Goal: Information Seeking & Learning: Learn about a topic

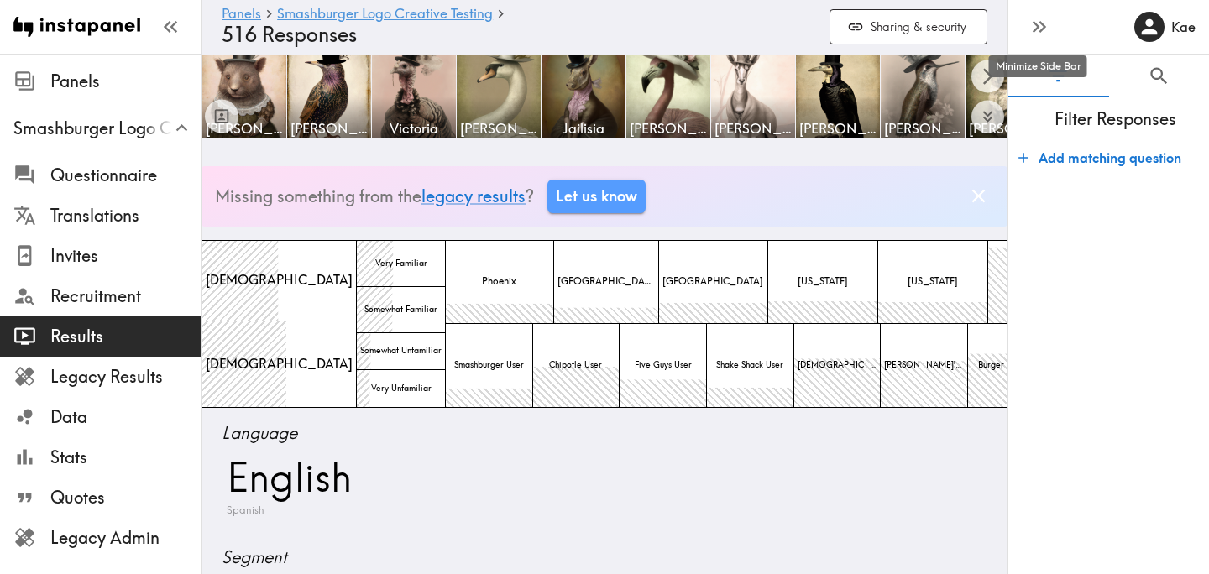
click at [1041, 31] on icon "button" at bounding box center [1043, 27] width 7 height 12
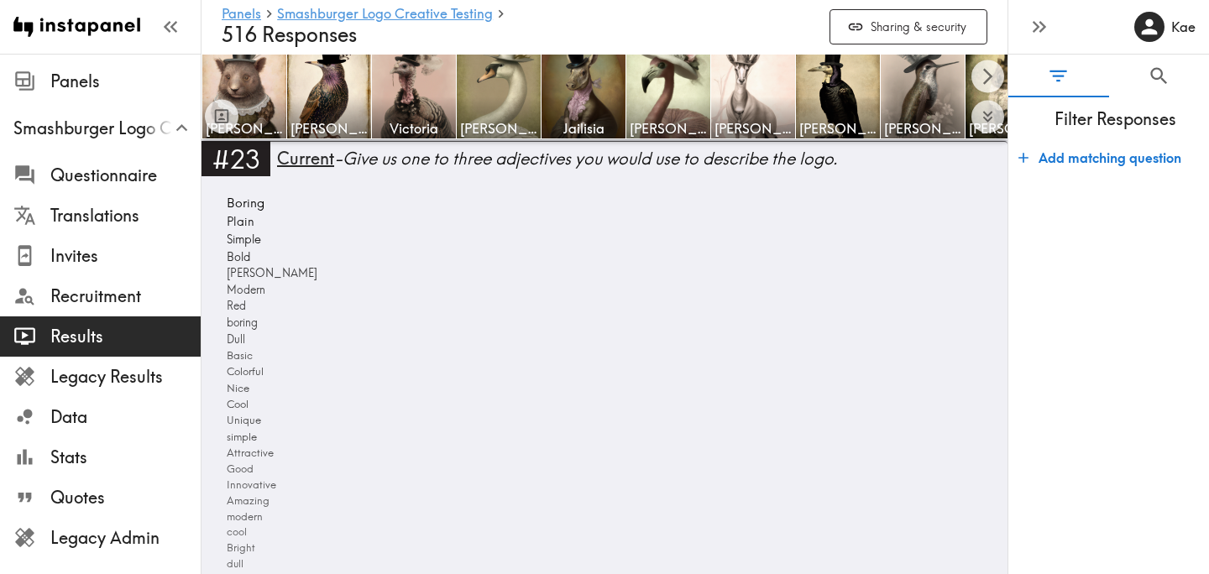
scroll to position [5840, 0]
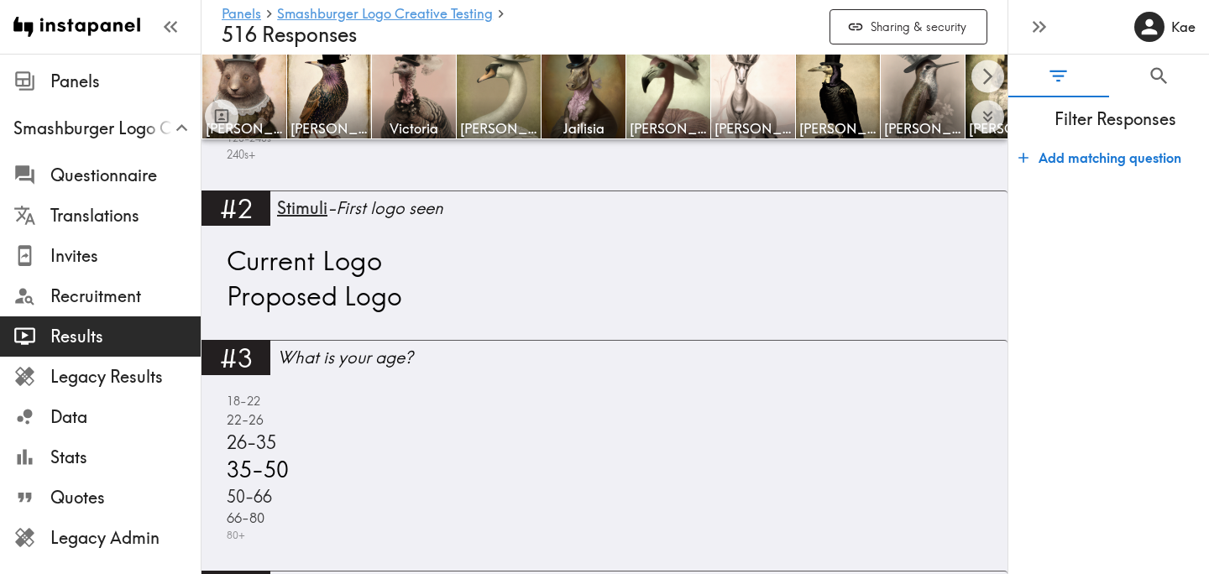
scroll to position [917, 0]
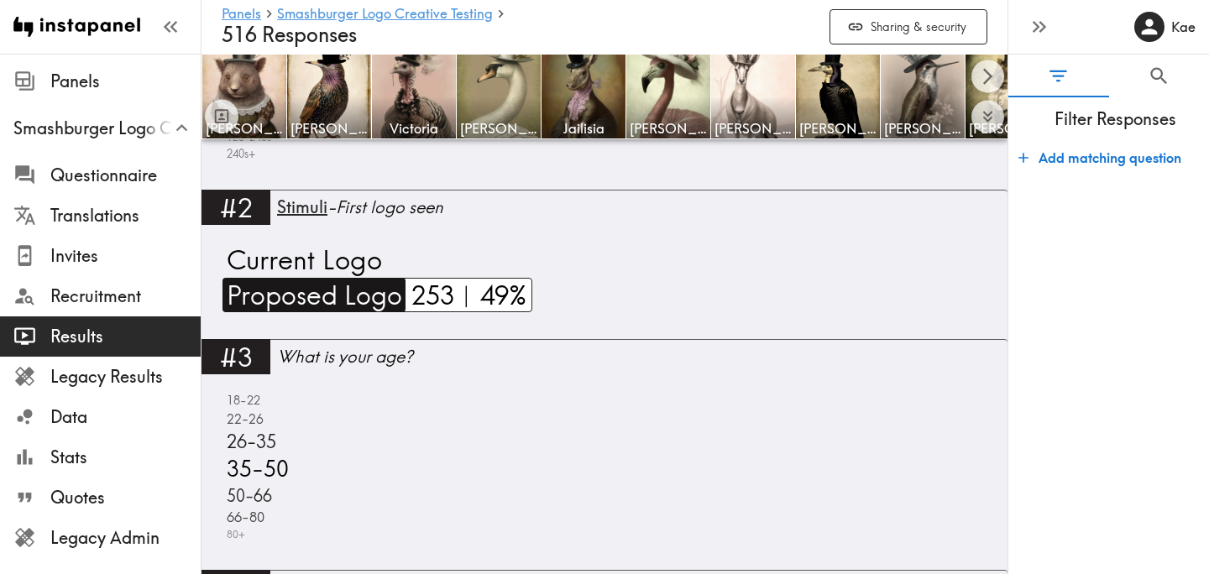
click at [365, 302] on span "Proposed Logo" at bounding box center [313, 295] width 180 height 34
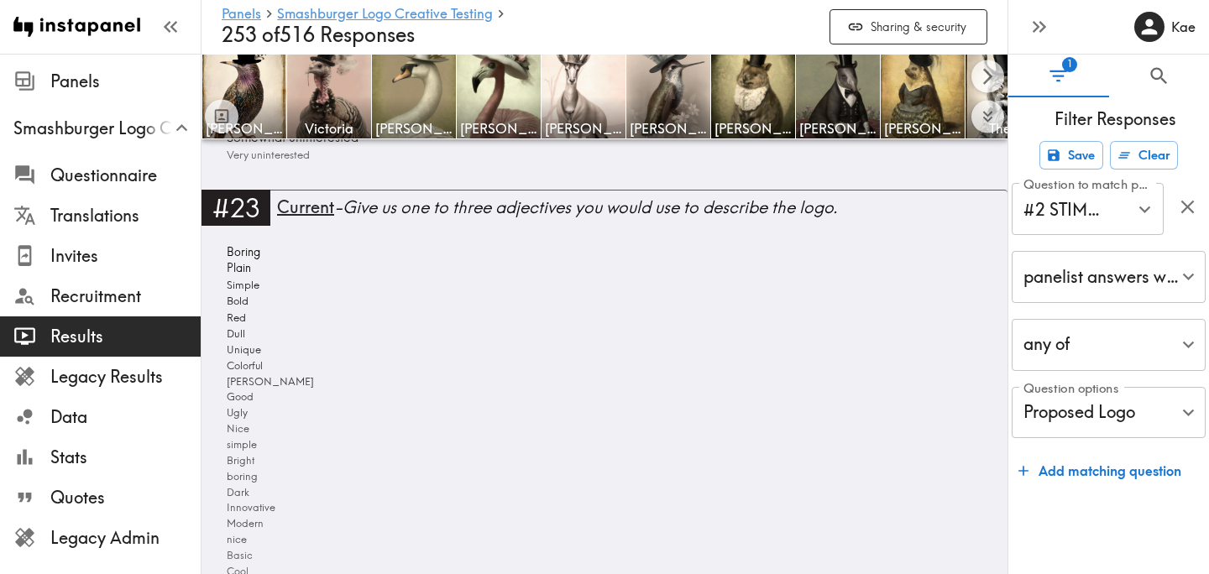
scroll to position [5292, 0]
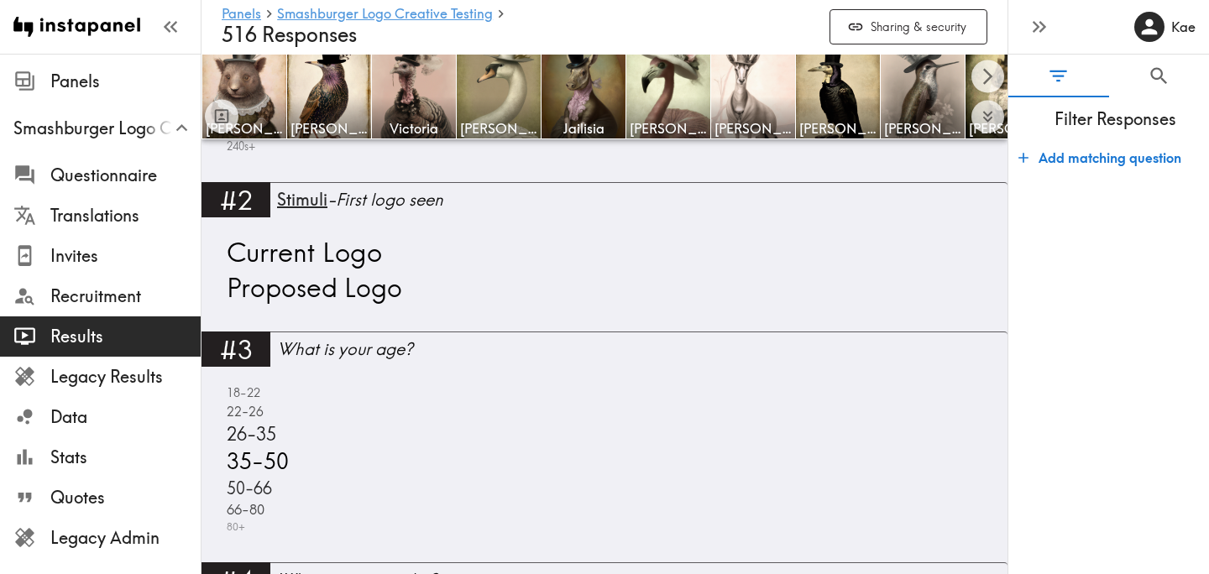
scroll to position [926, 0]
click at [358, 259] on span "Current Logo" at bounding box center [303, 251] width 160 height 35
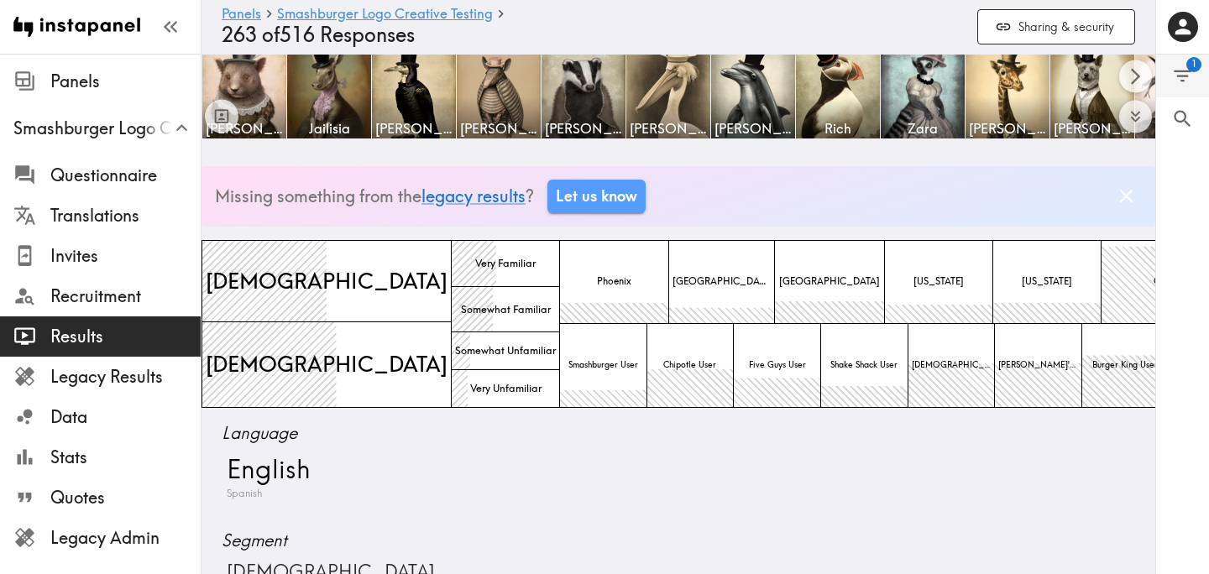
click at [1188, 75] on icon "Filter Responses" at bounding box center [1183, 77] width 18 height 12
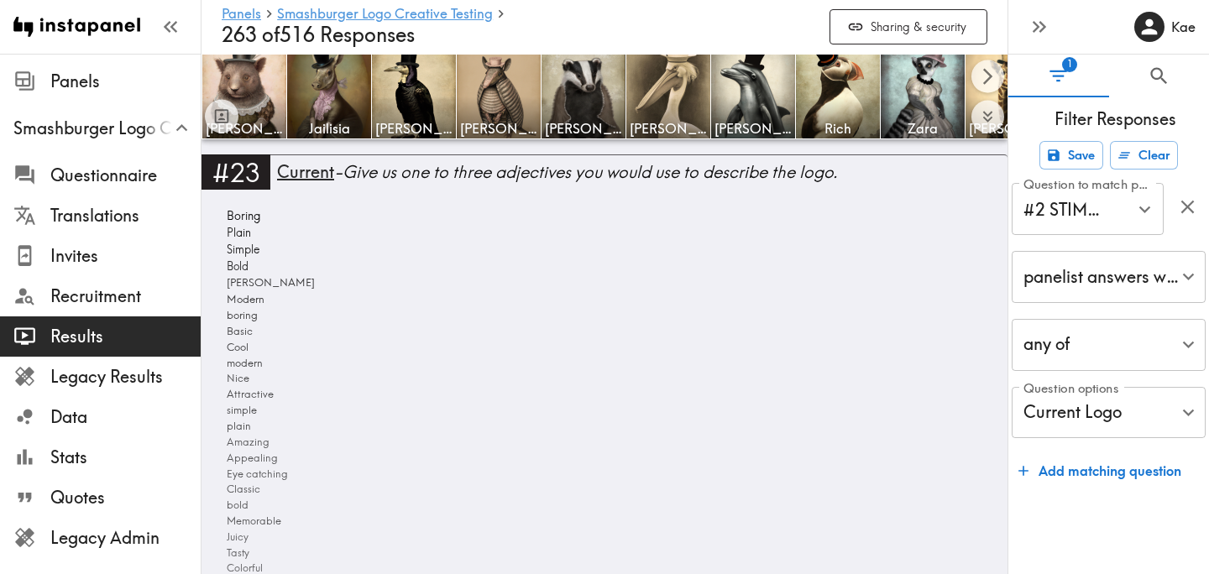
scroll to position [5321, 0]
